Goal: Information Seeking & Learning: Find specific fact

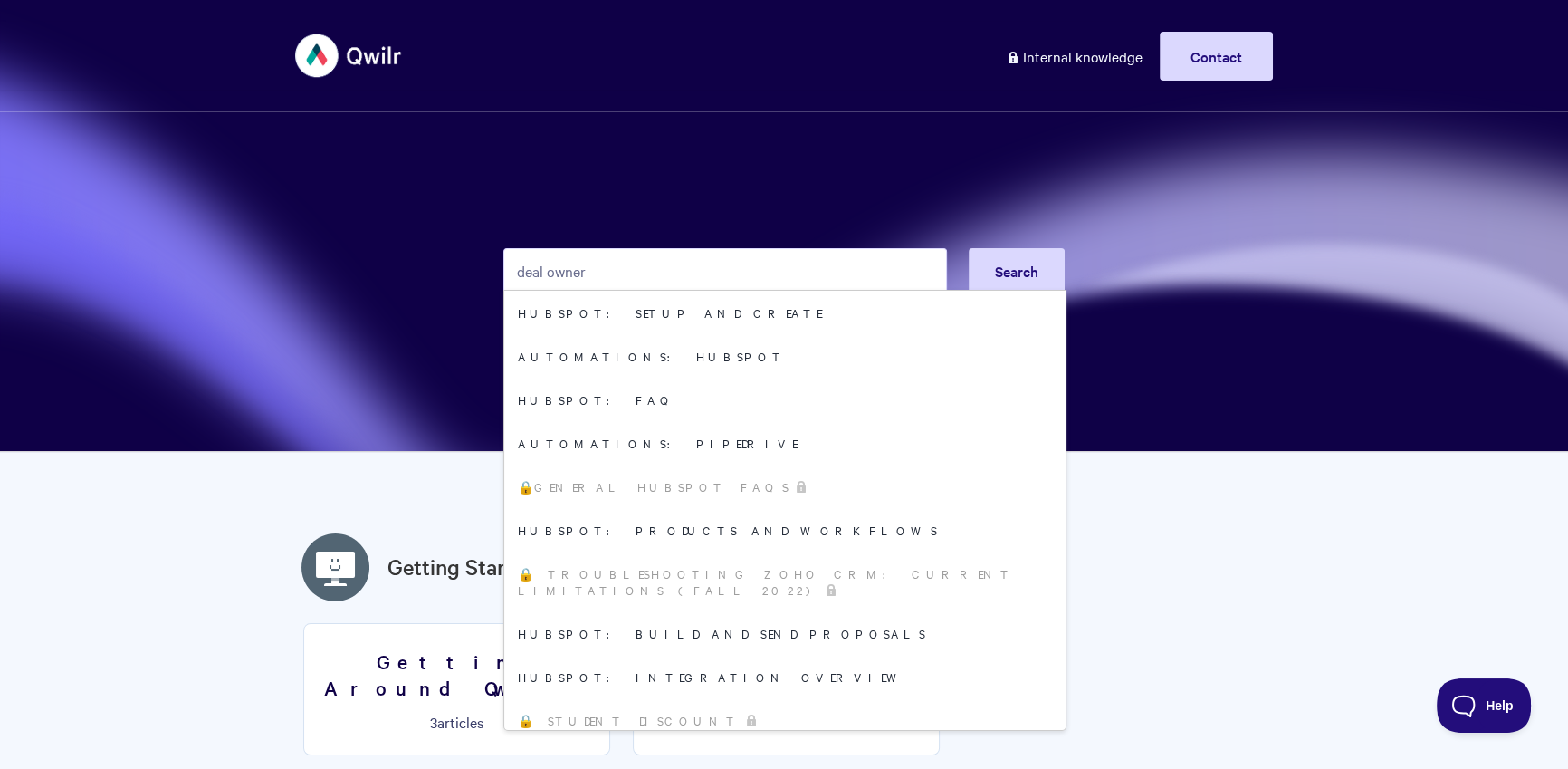
type input "deal owner"
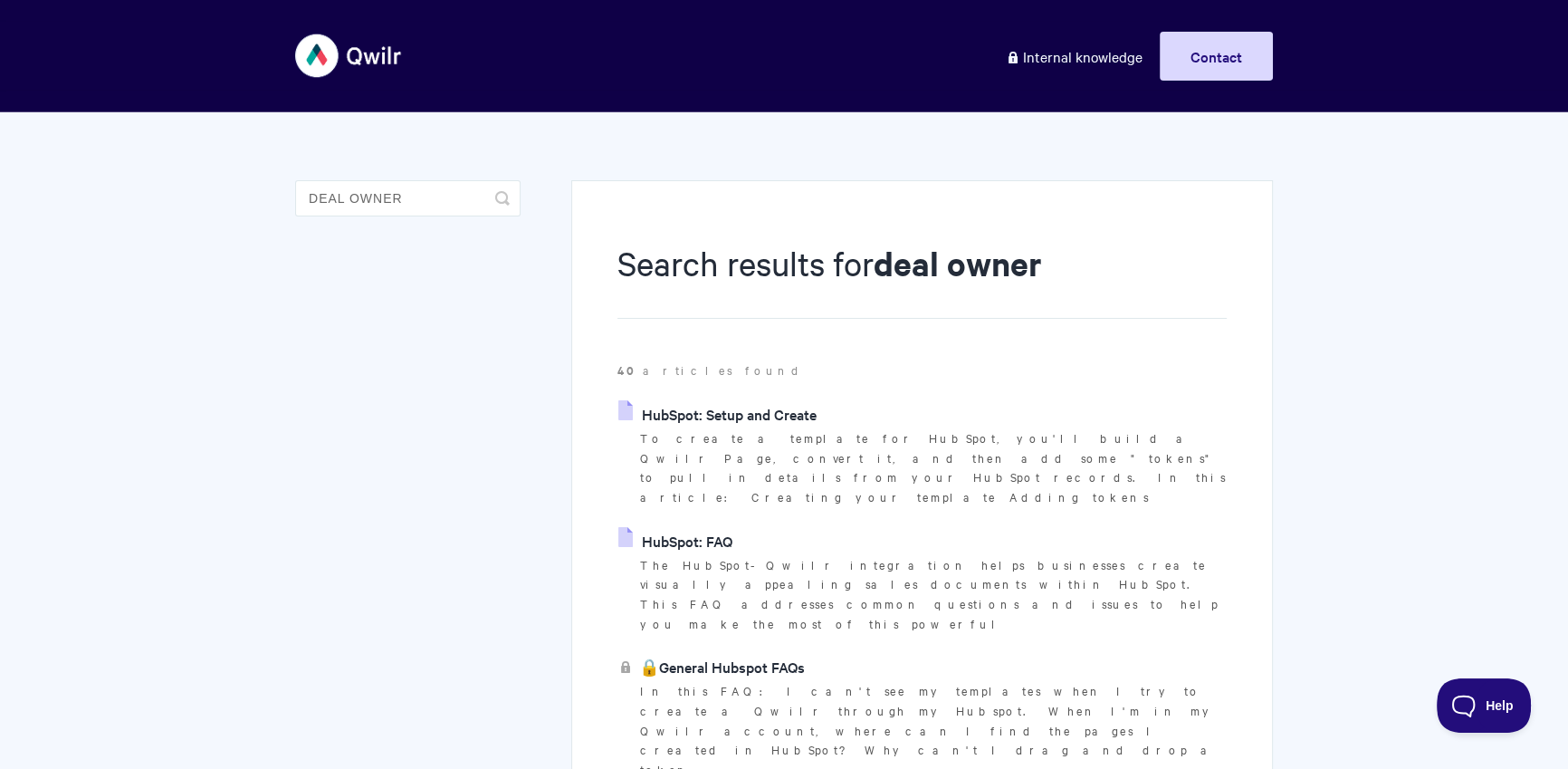
click at [746, 527] on li "HubSpot: FAQ The HubSpot-Qwilr integration helps businesses create visually app…" at bounding box center [922, 581] width 609 height 107
click at [737, 527] on li "HubSpot: FAQ The HubSpot-Qwilr integration helps businesses create visually app…" at bounding box center [922, 581] width 609 height 107
click at [718, 527] on link "HubSpot: FAQ" at bounding box center [676, 540] width 114 height 27
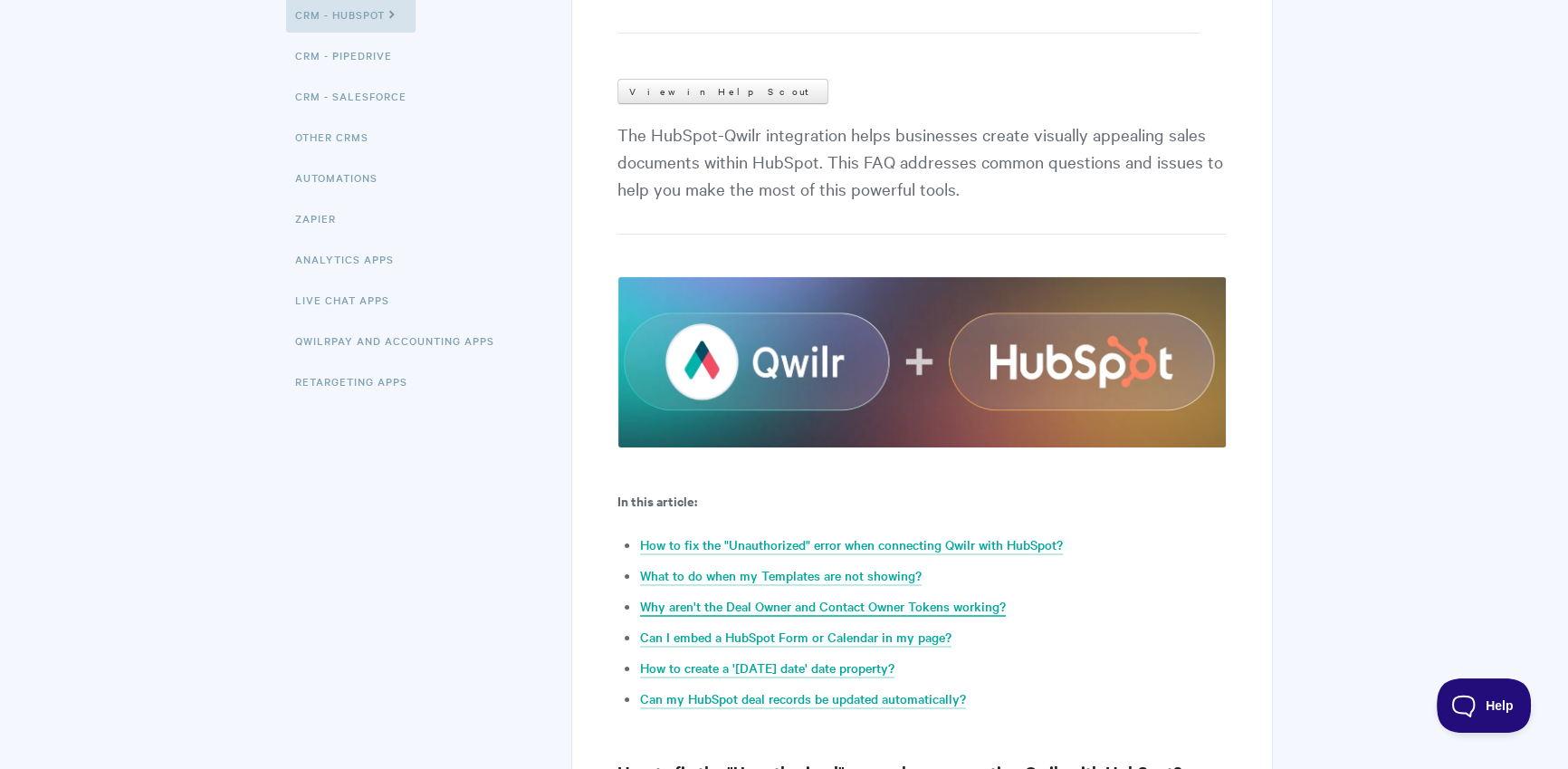
click at [873, 607] on link "Why aren't the Deal Owner and Contact Owner Tokens working?" at bounding box center [823, 607] width 366 height 20
